Goal: Information Seeking & Learning: Learn about a topic

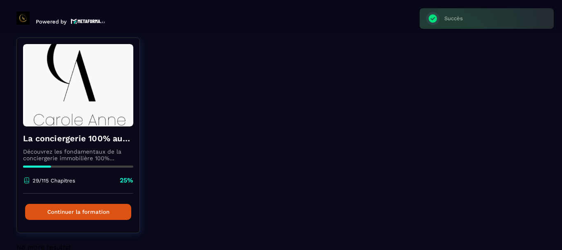
scroll to position [65, 0]
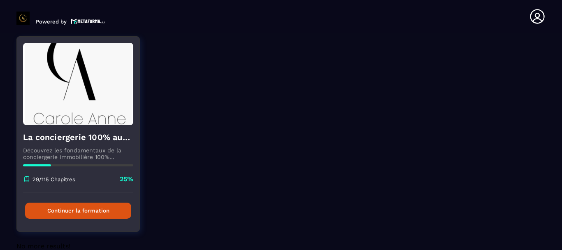
click at [105, 212] on button "Continuer la formation" at bounding box center [78, 210] width 106 height 16
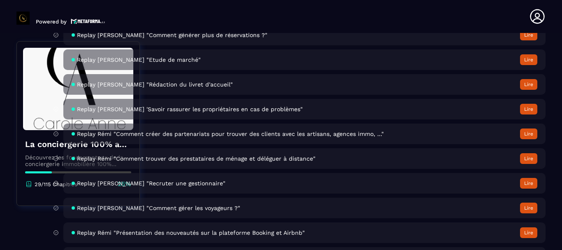
scroll to position [3189, 0]
click at [284, 158] on span "Replay Rémi "Comment trouver des prestataires de ménage et déléguer à distance"" at bounding box center [196, 159] width 239 height 7
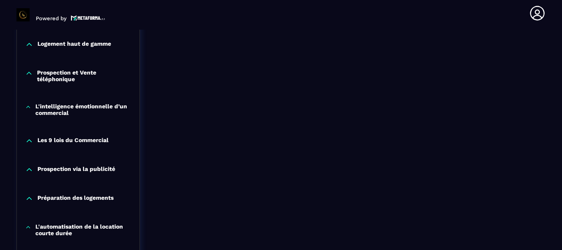
scroll to position [527, 0]
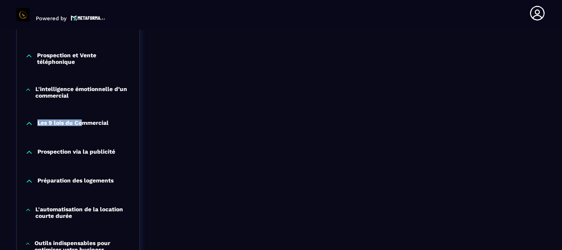
drag, startPoint x: 84, startPoint y: 131, endPoint x: 107, endPoint y: 90, distance: 46.8
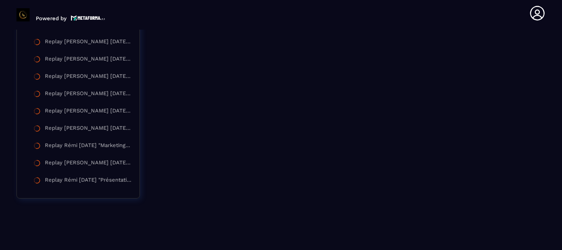
scroll to position [1624, 0]
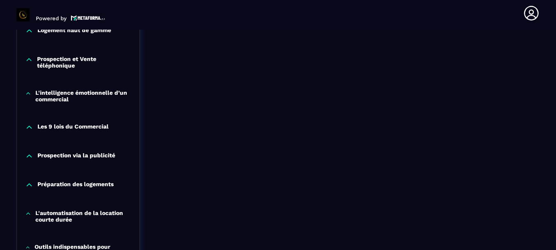
scroll to position [521, 0]
